Goal: Complete application form

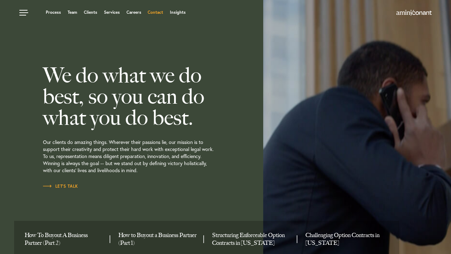
click at [156, 13] on link "Contact" at bounding box center [155, 12] width 15 height 4
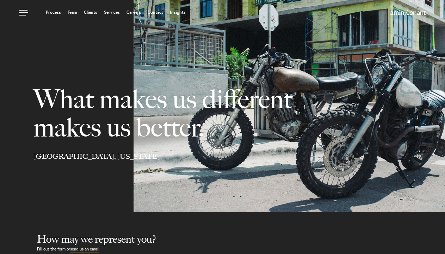
select select "Austin"
select select "Business and Civil Litigation"
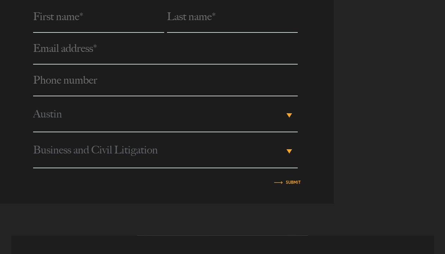
scroll to position [298, 0]
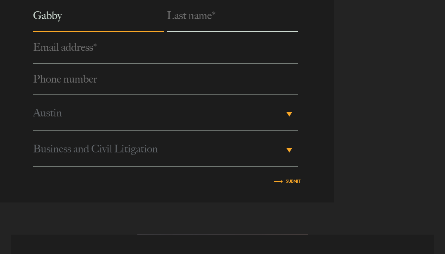
type input "Gabby"
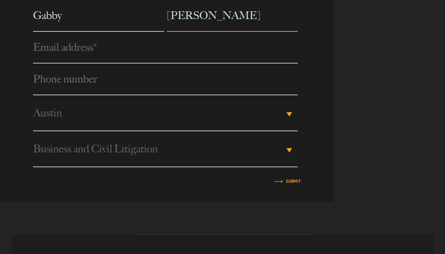
type input "[PERSON_NAME]"
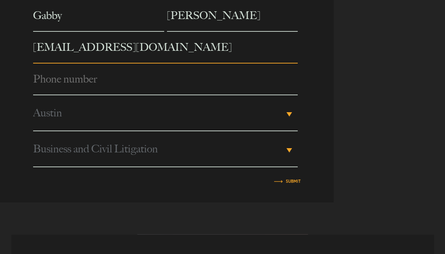
type input "[EMAIL_ADDRESS][DOMAIN_NAME]"
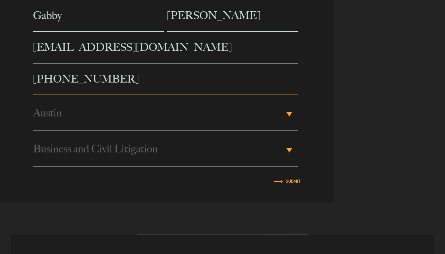
type input "[PHONE_NUMBER]"
type input "Marina"
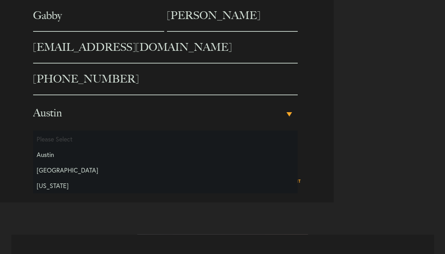
scroll to position [0, 0]
